Goal: Information Seeking & Learning: Learn about a topic

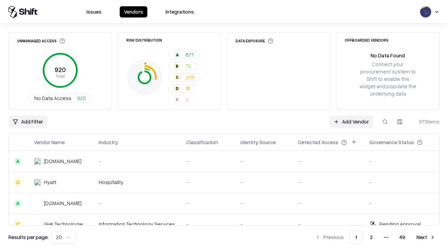
click at [224, 126] on div "Add Filter Add Vendor 971 items" at bounding box center [223, 121] width 431 height 13
click at [28, 122] on html "Issues Vendors Integrations Unmanaged Access 920 Total No Data Access 920 Risk …" at bounding box center [224, 126] width 448 height 252
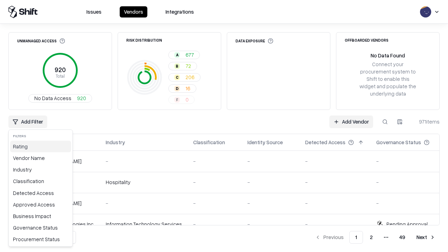
click at [41, 146] on div "Rating" at bounding box center [40, 147] width 61 height 12
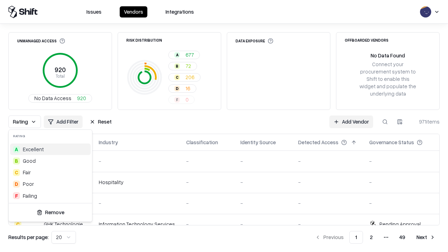
click at [224, 126] on html "Issues Vendors Integrations Unmanaged Access 920 Total No Data Access 920 Risk …" at bounding box center [224, 126] width 448 height 252
click at [100, 122] on button "Reset" at bounding box center [100, 121] width 30 height 13
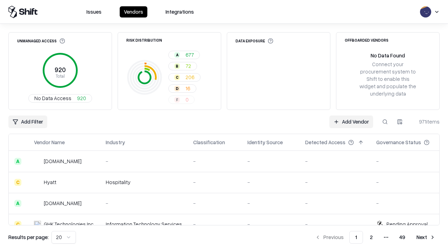
click at [224, 126] on div "Add Filter Add Vendor 971 items" at bounding box center [223, 121] width 431 height 13
click at [28, 122] on html "Issues Vendors Integrations Unmanaged Access 920 Total No Data Access 920 Risk …" at bounding box center [224, 126] width 448 height 252
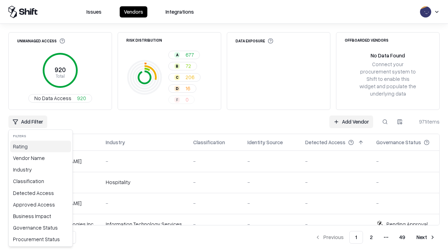
click at [41, 146] on div "Rating" at bounding box center [40, 147] width 61 height 12
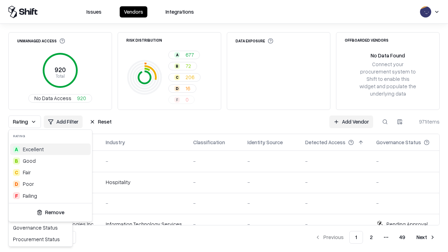
click at [50, 172] on div "C Fair" at bounding box center [50, 172] width 80 height 12
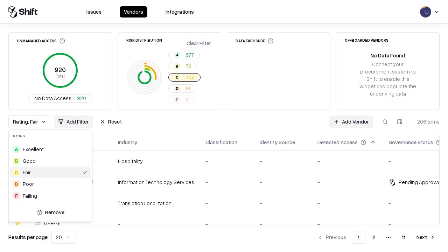
click at [224, 126] on html "Issues Vendors Integrations Unmanaged Access 920 Total No Data Access 920 Risk …" at bounding box center [224, 126] width 448 height 252
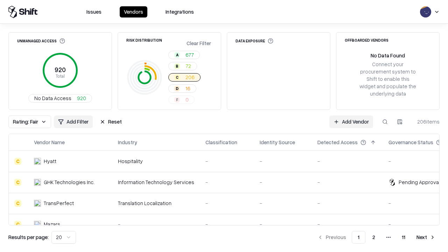
click at [224, 126] on div "Rating: Fair Add Filter Reset Add Vendor 206 items" at bounding box center [223, 121] width 431 height 13
click at [110, 122] on button "Reset" at bounding box center [110, 121] width 30 height 13
click at [224, 126] on div "Add Filter Add Vendor 206 items" at bounding box center [223, 121] width 431 height 13
click at [28, 122] on html "Issues Vendors Integrations Unmanaged Access 920 Total No Data Access 920 Risk …" at bounding box center [224, 126] width 448 height 252
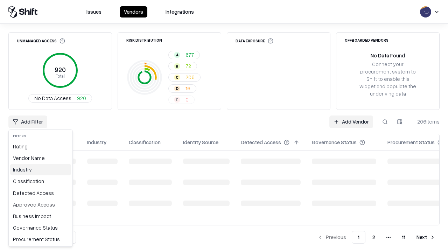
click at [41, 169] on div "Industry" at bounding box center [40, 170] width 61 height 12
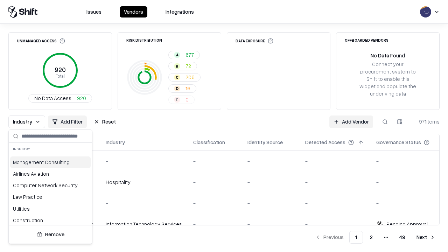
click at [224, 126] on html "Issues Vendors Integrations Unmanaged Access 920 Total No Data Access 920 Risk …" at bounding box center [224, 126] width 448 height 252
click at [105, 122] on button "Reset" at bounding box center [105, 121] width 30 height 13
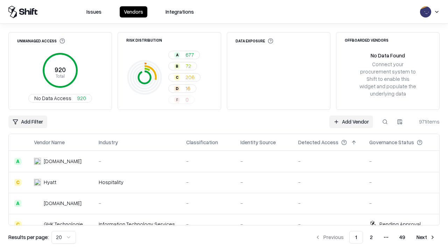
click at [224, 126] on div "Add Filter Add Vendor 971 items" at bounding box center [223, 121] width 431 height 13
click at [28, 122] on html "Issues Vendors Integrations Unmanaged Access 920 Total No Data Access 920 Risk …" at bounding box center [224, 126] width 448 height 252
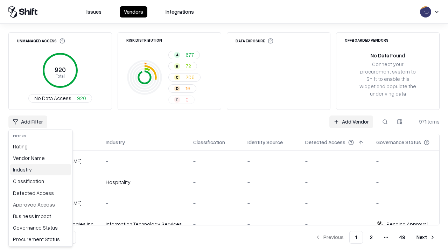
click at [41, 169] on div "Industry" at bounding box center [40, 170] width 61 height 12
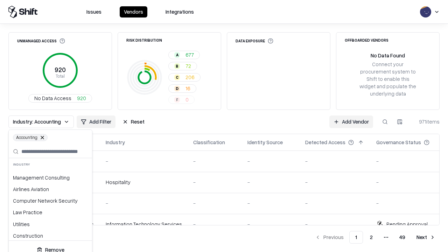
scroll to position [519, 0]
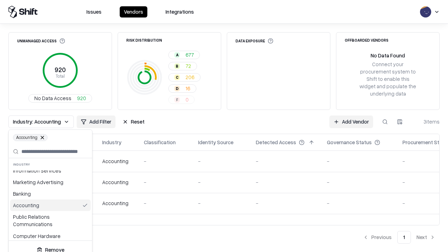
click at [224, 126] on html "Issues Vendors Integrations Unmanaged Access 920 Total No Data Access 920 Risk …" at bounding box center [224, 126] width 448 height 252
click at [224, 126] on div "Industry: Accounting Add Filter Reset Add Vendor 3 items" at bounding box center [223, 121] width 431 height 13
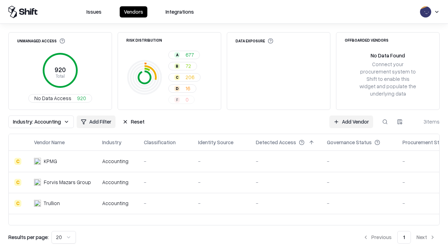
click at [133, 122] on button "Reset" at bounding box center [133, 121] width 30 height 13
